Goal: Task Accomplishment & Management: Complete application form

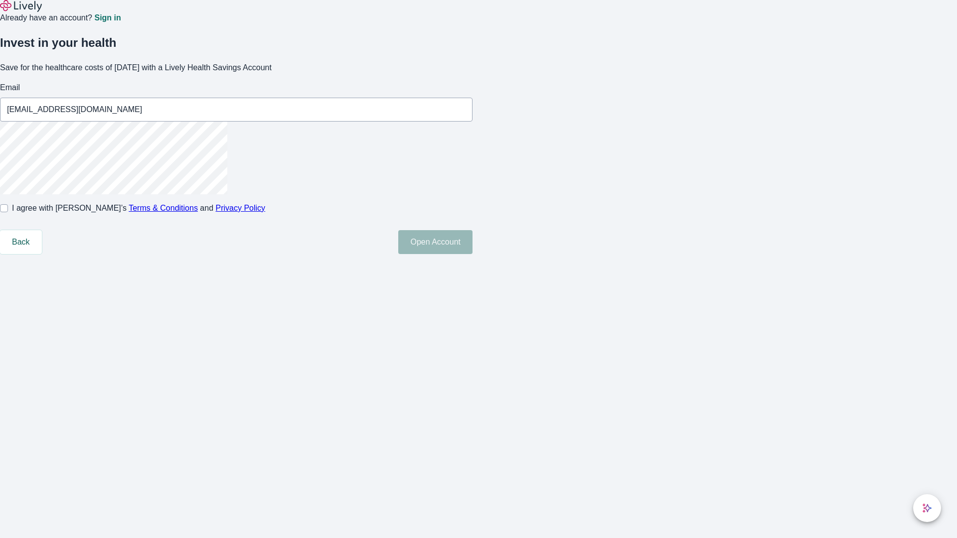
click at [8, 212] on input "I agree with Lively’s Terms & Conditions and Privacy Policy" at bounding box center [4, 208] width 8 height 8
checkbox input "true"
click at [472, 254] on button "Open Account" at bounding box center [435, 242] width 74 height 24
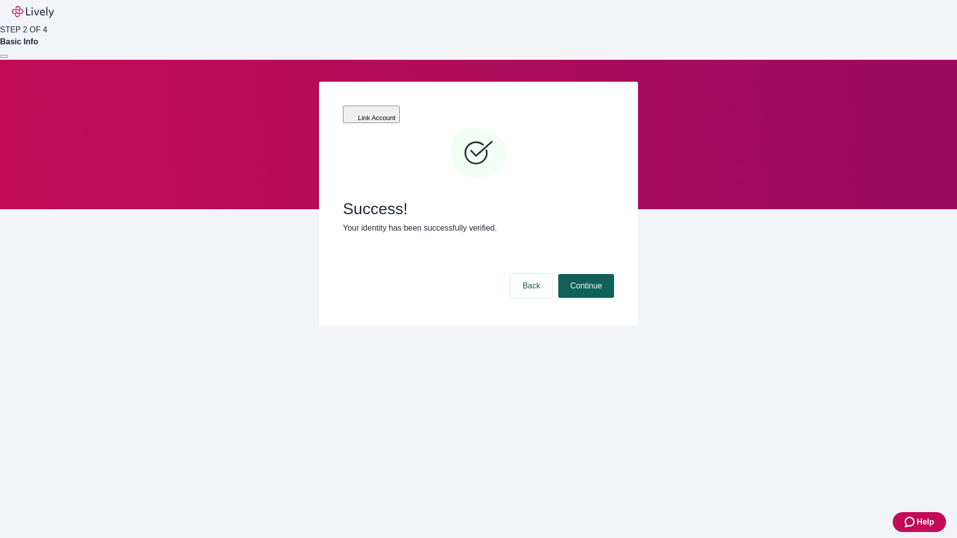
click at [584, 274] on button "Continue" at bounding box center [586, 286] width 56 height 24
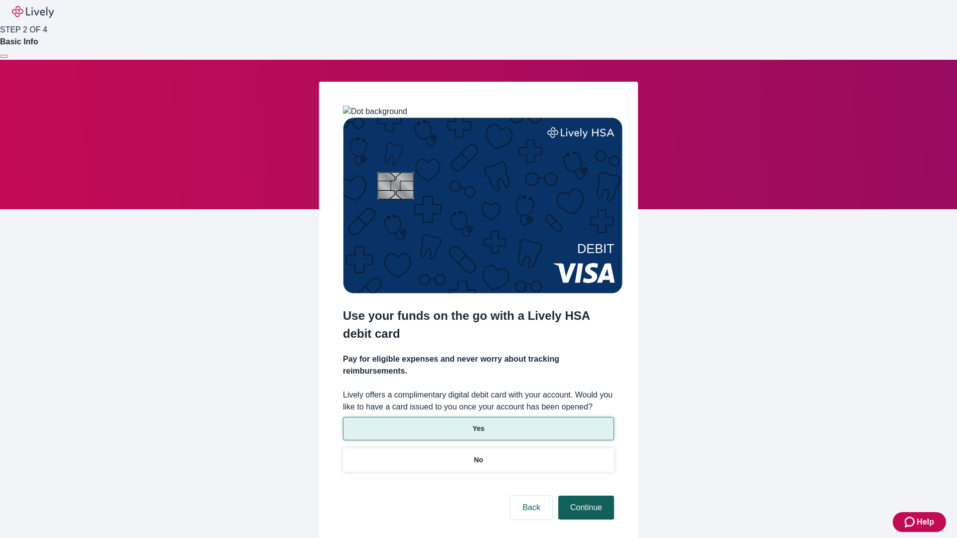
click at [478, 423] on p "Yes" at bounding box center [478, 428] width 12 height 10
click at [584, 496] on button "Continue" at bounding box center [586, 508] width 56 height 24
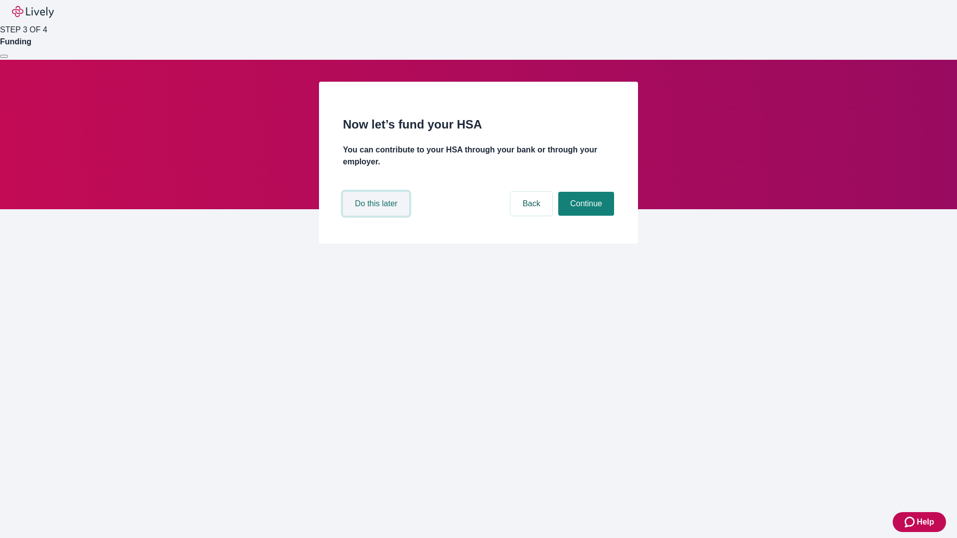
click at [377, 216] on button "Do this later" at bounding box center [376, 204] width 66 height 24
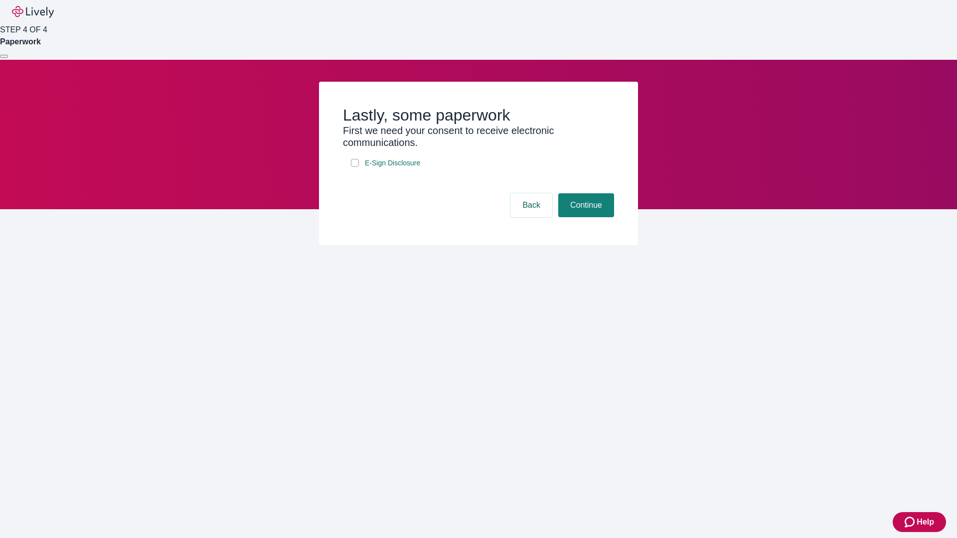
click at [355, 167] on input "E-Sign Disclosure" at bounding box center [355, 163] width 8 height 8
checkbox input "true"
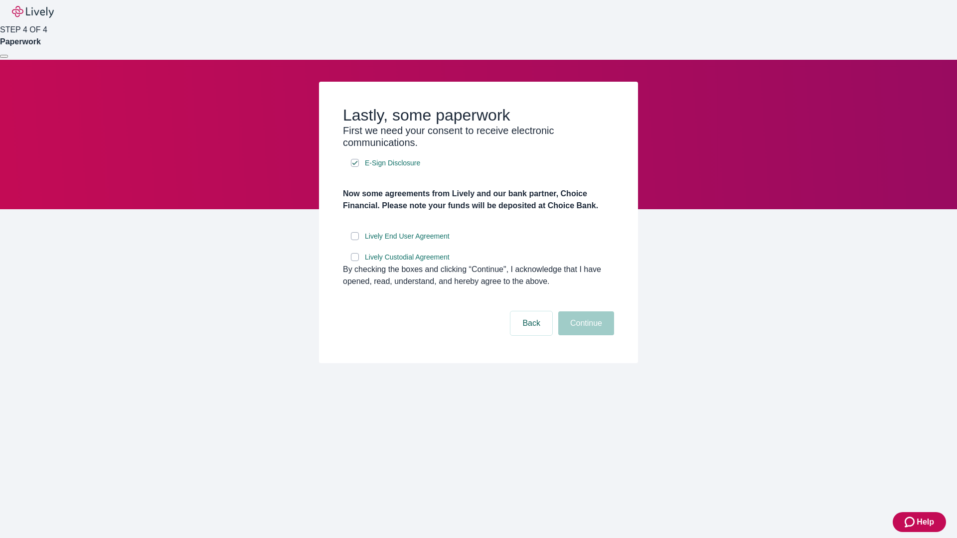
click at [355, 240] on input "Lively End User Agreement" at bounding box center [355, 236] width 8 height 8
checkbox input "true"
click at [355, 261] on input "Lively Custodial Agreement" at bounding box center [355, 257] width 8 height 8
checkbox input "true"
click at [584, 335] on button "Continue" at bounding box center [586, 323] width 56 height 24
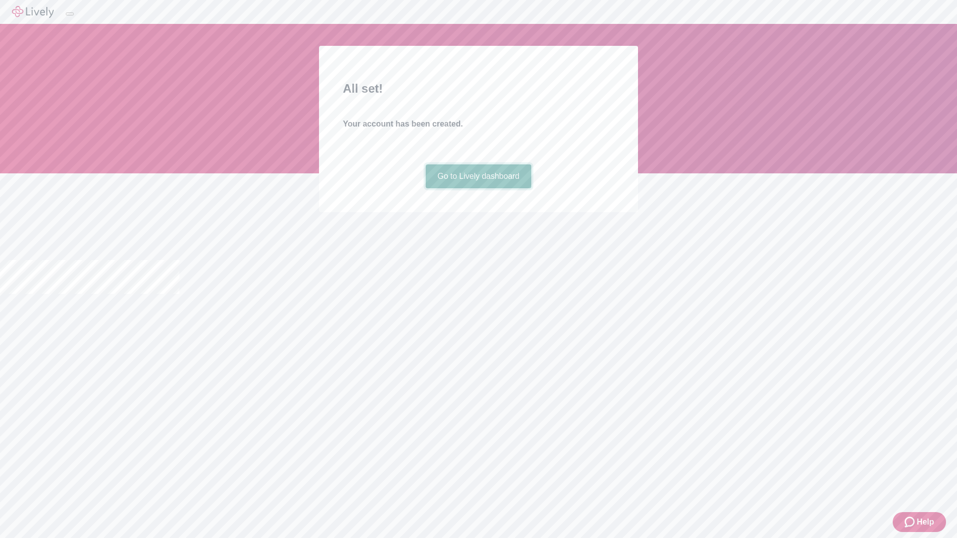
click at [478, 188] on link "Go to Lively dashboard" at bounding box center [478, 176] width 106 height 24
